Goal: Task Accomplishment & Management: Manage account settings

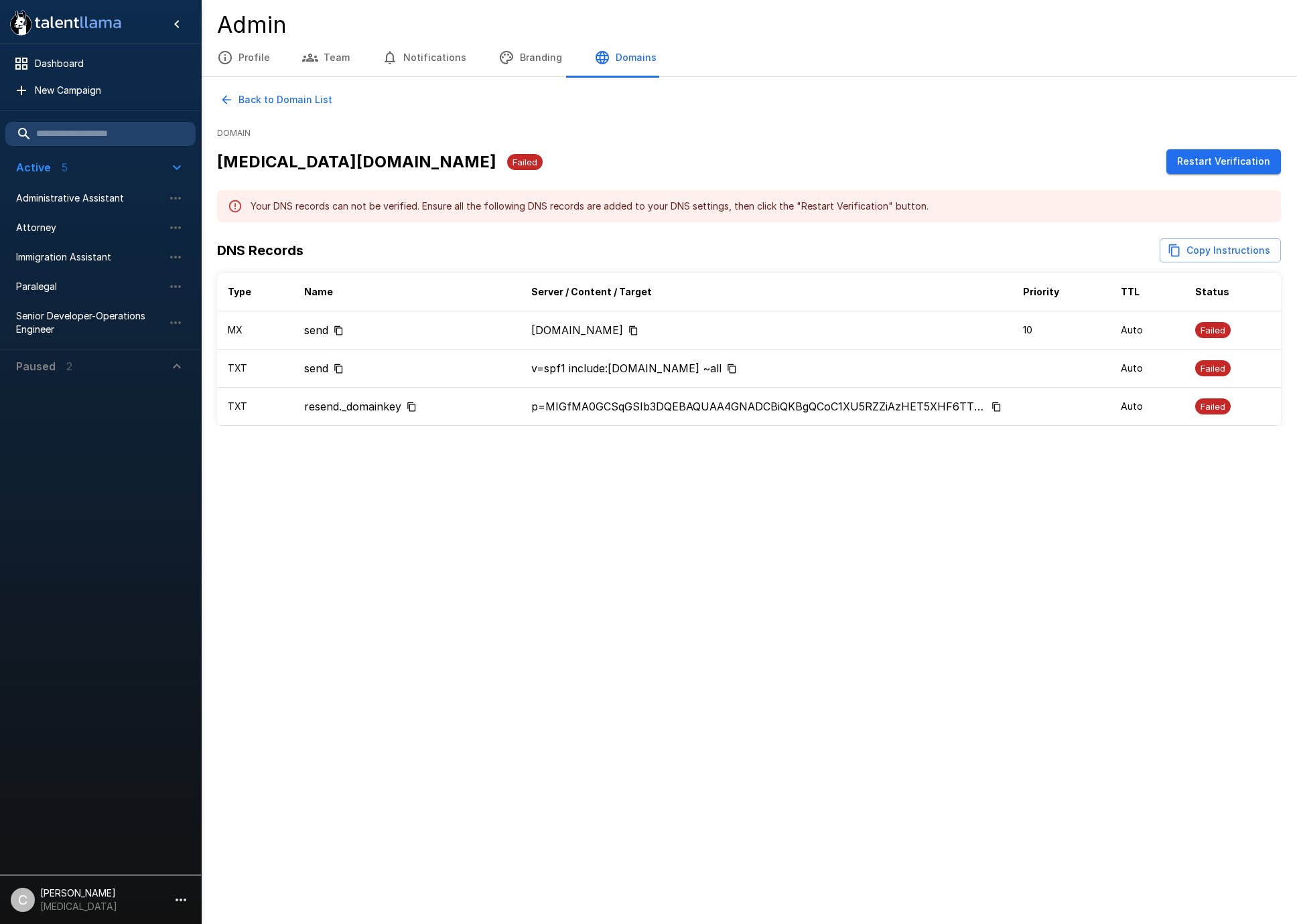
click at [1185, 252] on button "Copy Instructions" at bounding box center [1220, 251] width 121 height 25
drag, startPoint x: 414, startPoint y: 405, endPoint x: 355, endPoint y: 442, distance: 69.6
click at [414, 405] on icon "Copy to clipboard" at bounding box center [411, 406] width 10 height 10
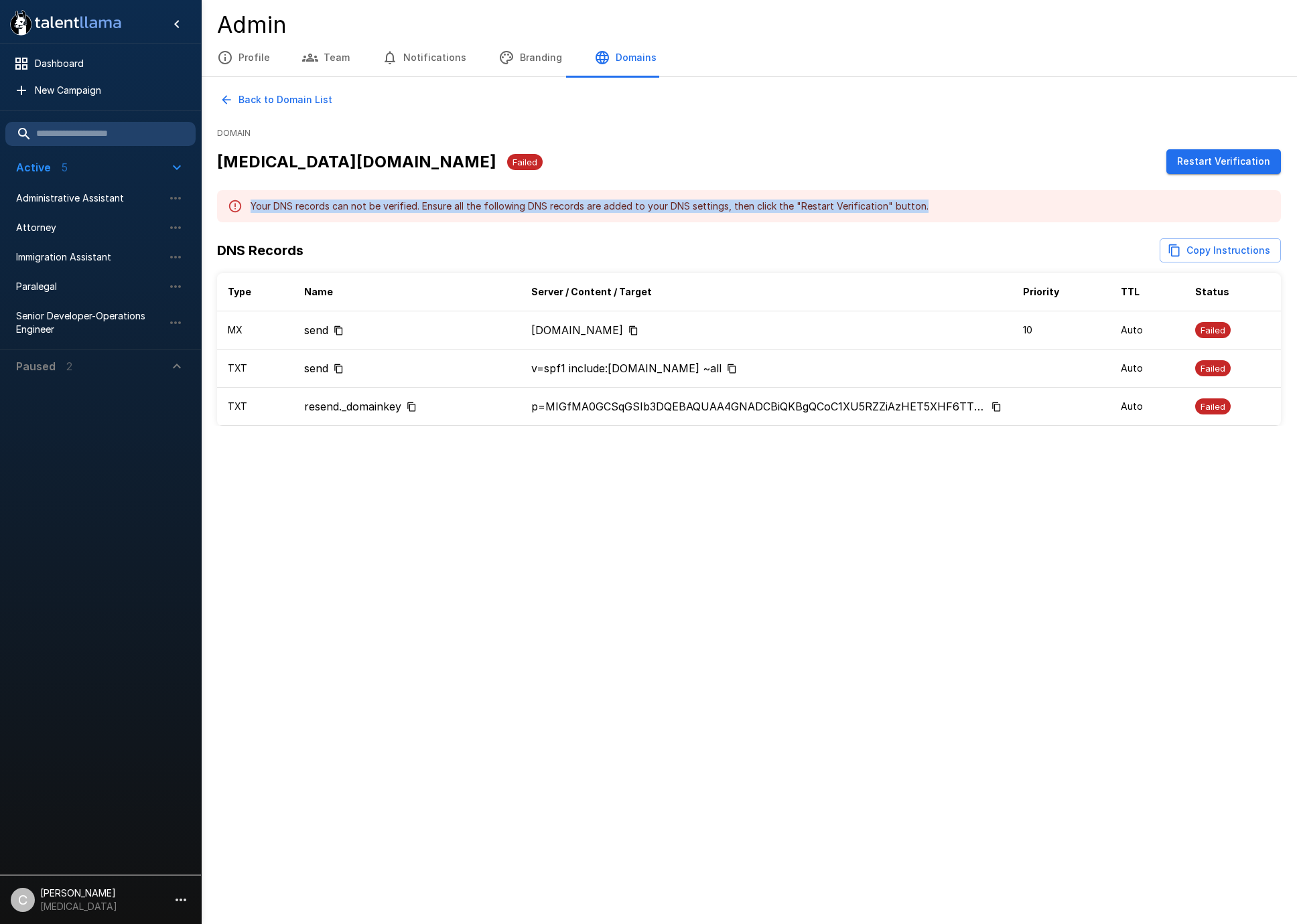
drag, startPoint x: 925, startPoint y: 207, endPoint x: 251, endPoint y: 209, distance: 674.0
click at [251, 209] on div "Your DNS records can not be verified. Ensure all the following DNS records are …" at bounding box center [749, 206] width 1064 height 32
copy div "Your DNS records can not be verified. Ensure all the following DNS records are …"
drag, startPoint x: 444, startPoint y: 691, endPoint x: 453, endPoint y: 685, distance: 10.8
click at [444, 691] on div ".st0{fill:#FFFFFF;} .st1{fill:#76a4ed;} Dashboard New Campaign Active 5 Adminis…" at bounding box center [648, 462] width 1297 height 924
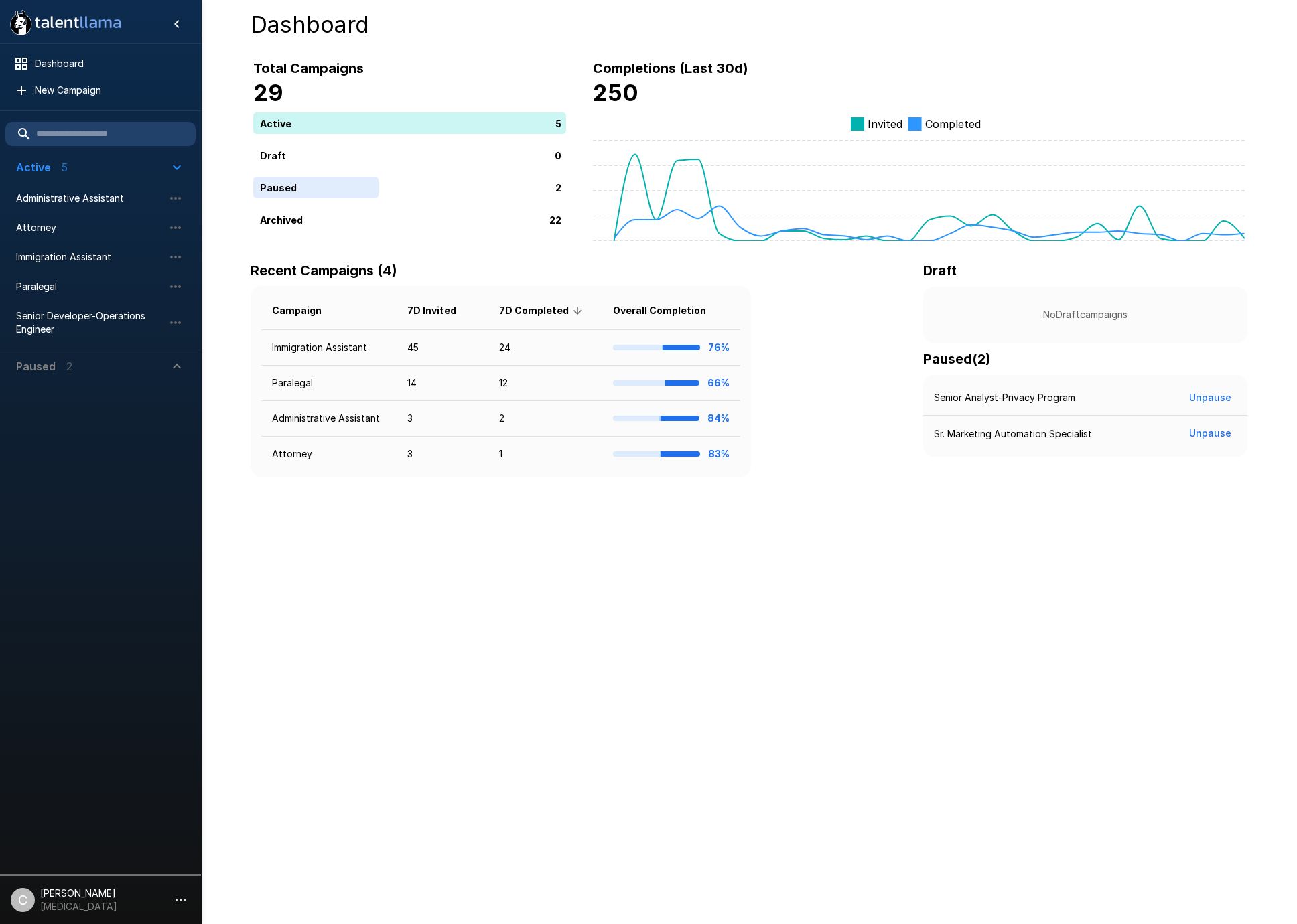
click at [856, 359] on div "Recent Campaigns (4) Campaign 7D Invited 7D Completed Overall Completion Immigr…" at bounding box center [749, 368] width 997 height 217
click at [173, 901] on icon "button" at bounding box center [181, 900] width 16 height 16
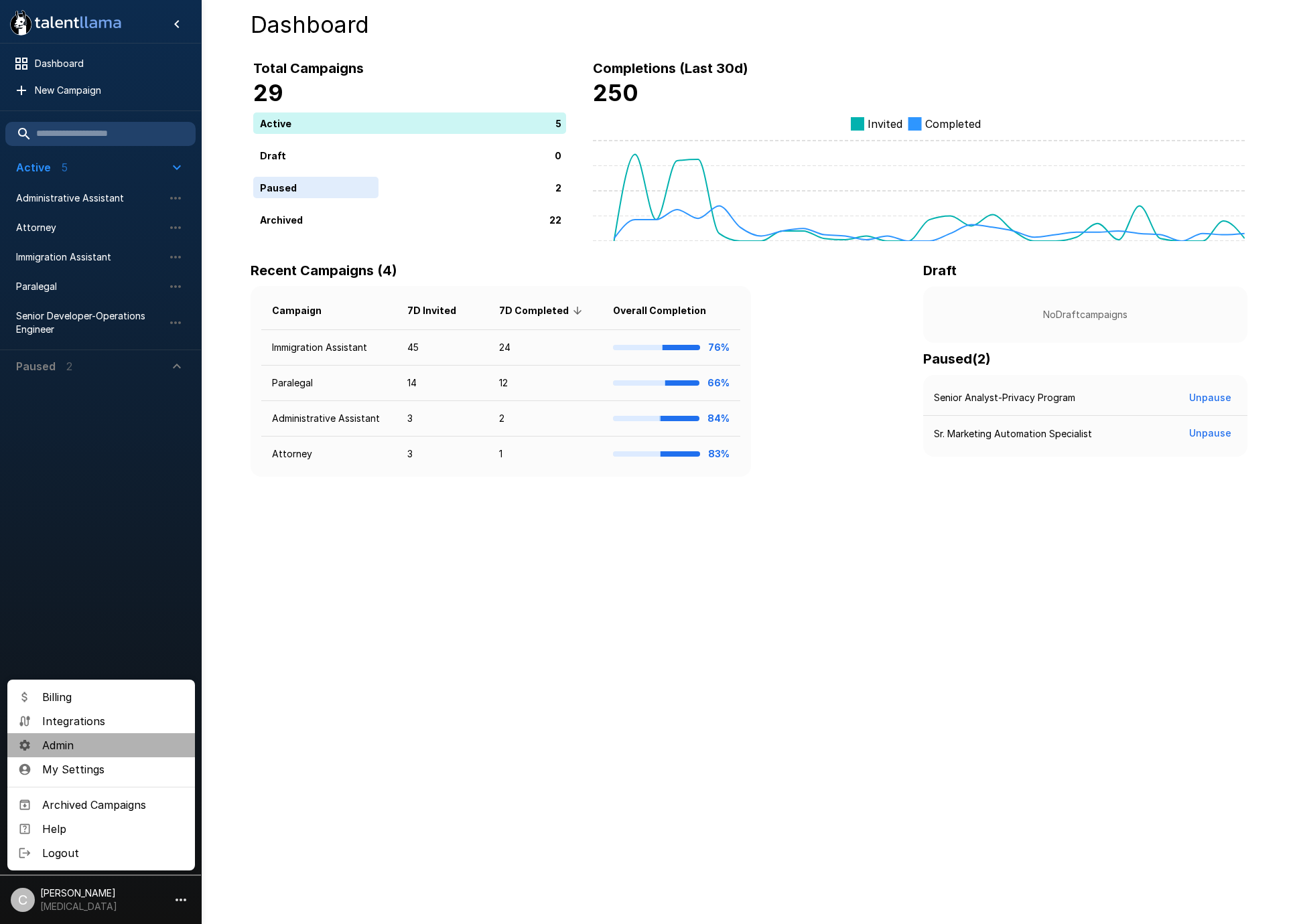
click at [80, 743] on span "Admin" at bounding box center [113, 746] width 142 height 16
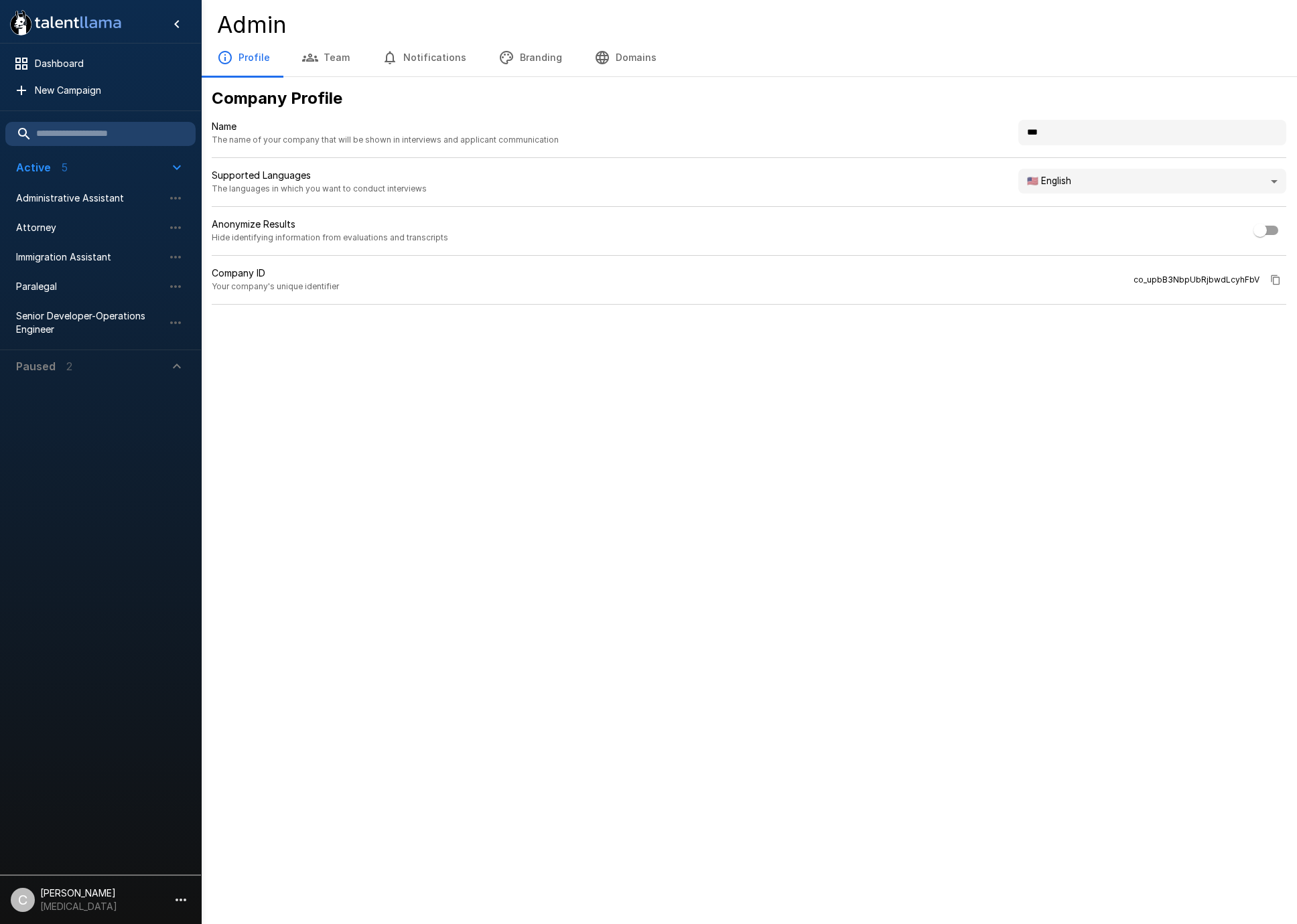
click at [599, 57] on icon "button" at bounding box center [602, 58] width 16 height 16
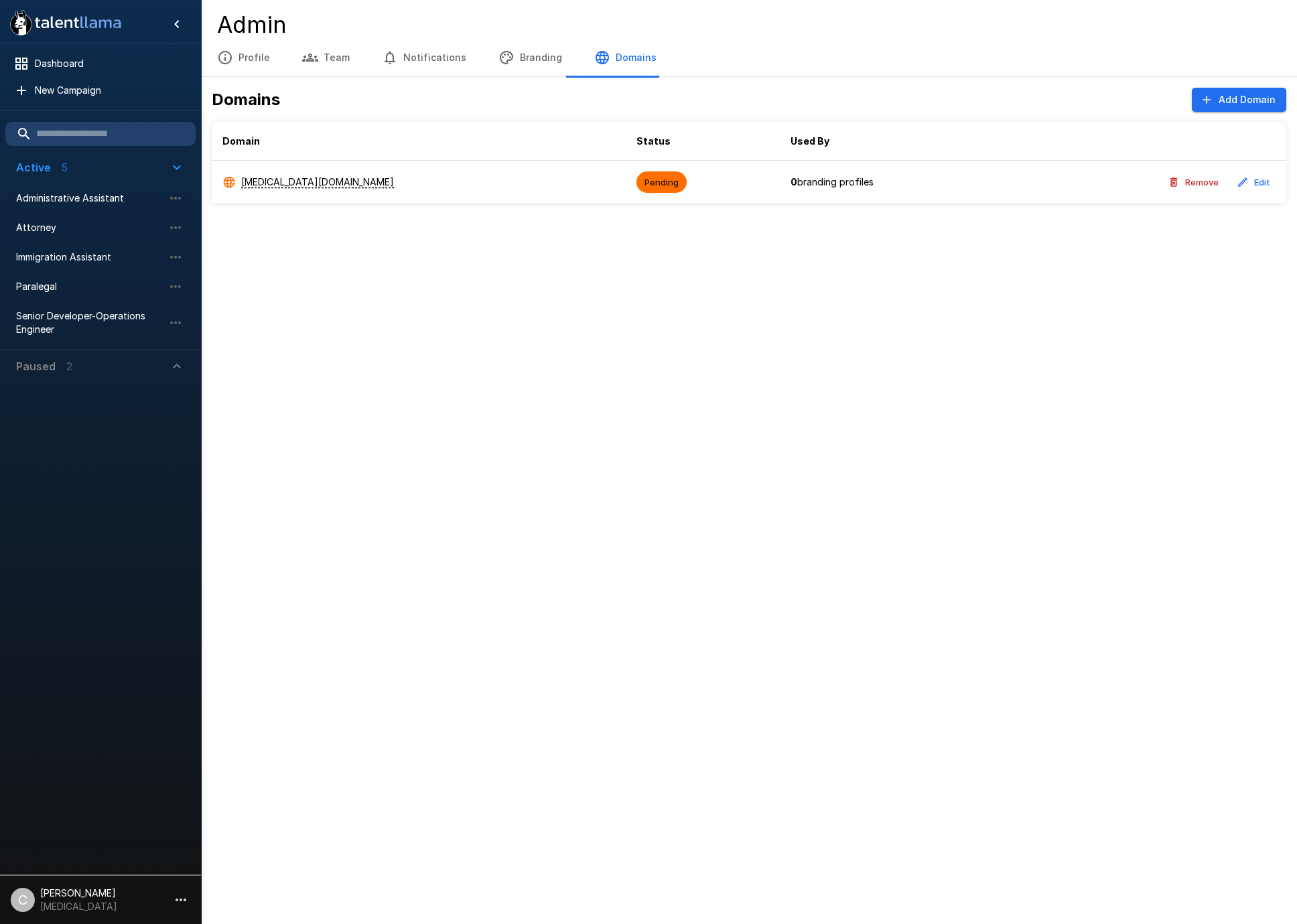
click at [271, 189] on td "[MEDICAL_DATA][DOMAIN_NAME]" at bounding box center [418, 183] width 414 height 44
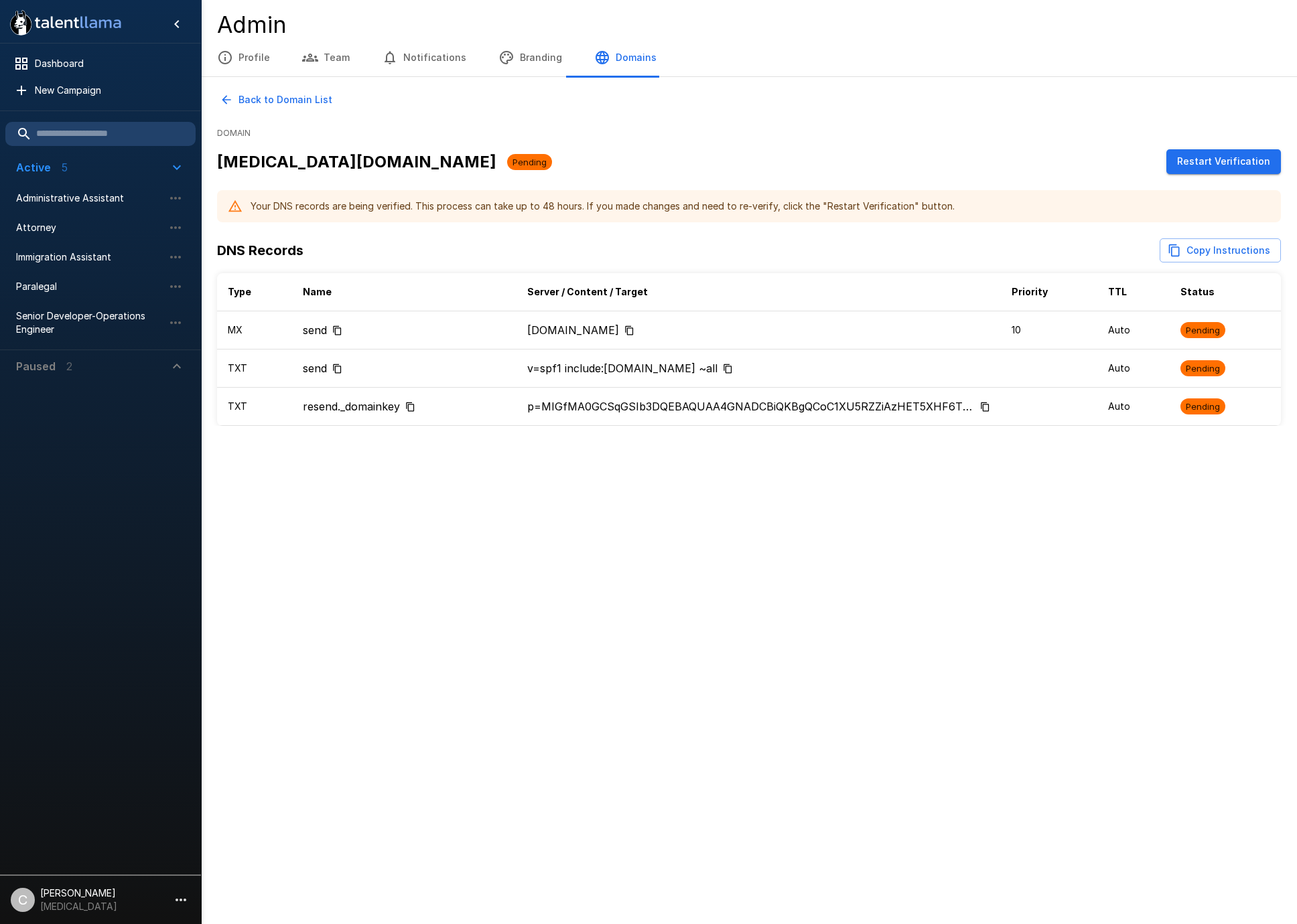
click at [459, 233] on div "Back to Domain List Domain bal.com Pending Restart Verification Your DNS record…" at bounding box center [749, 257] width 1096 height 338
drag, startPoint x: 1218, startPoint y: 161, endPoint x: 1111, endPoint y: 204, distance: 115.3
click at [1218, 161] on button "Restart Verification" at bounding box center [1223, 161] width 114 height 25
